Goal: Task Accomplishment & Management: Manage account settings

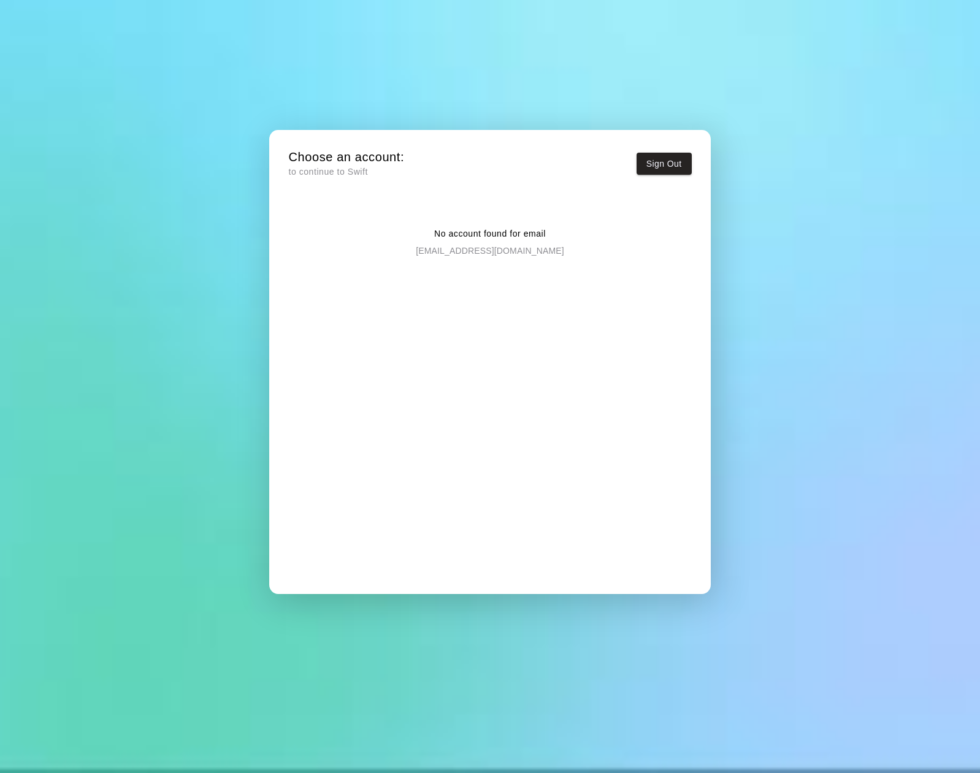
click at [352, 153] on h5 "Choose an account:" at bounding box center [346, 157] width 116 height 17
click at [328, 182] on div "Choose an account: to continue to Swift Sign Out" at bounding box center [489, 166] width 403 height 34
click at [461, 232] on p "No account found for email" at bounding box center [490, 234] width 112 height 13
click at [492, 256] on p "[EMAIL_ADDRESS][DOMAIN_NAME]" at bounding box center [490, 248] width 148 height 17
click at [671, 164] on button "Sign Out" at bounding box center [664, 164] width 55 height 23
